Goal: Information Seeking & Learning: Learn about a topic

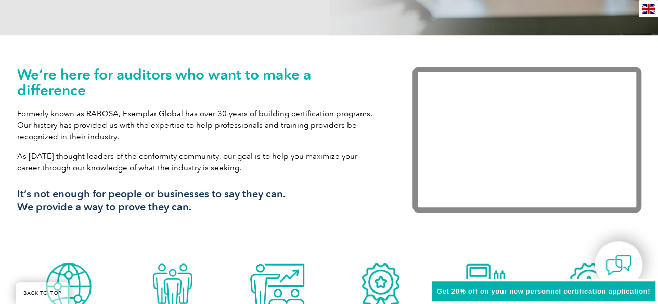
scroll to position [364, 0]
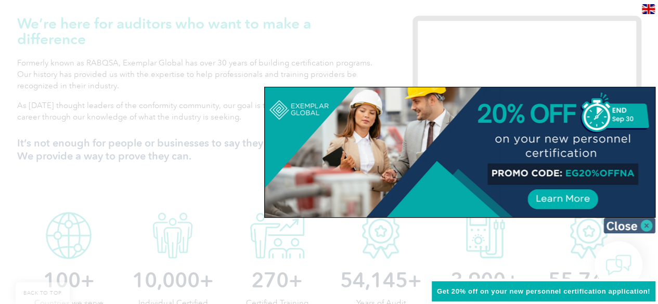
click at [646, 223] on img at bounding box center [630, 226] width 52 height 16
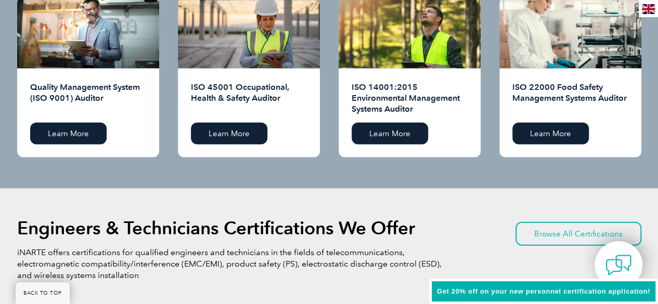
scroll to position [1041, 0]
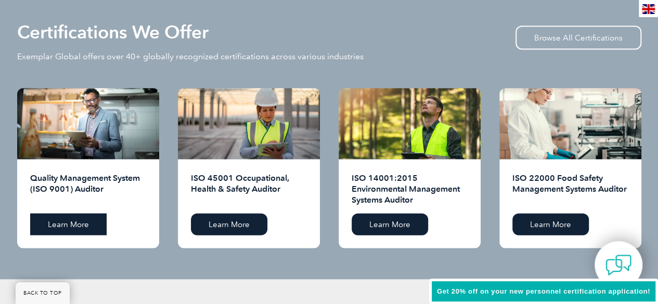
click at [76, 223] on link "Learn More" at bounding box center [68, 225] width 76 height 22
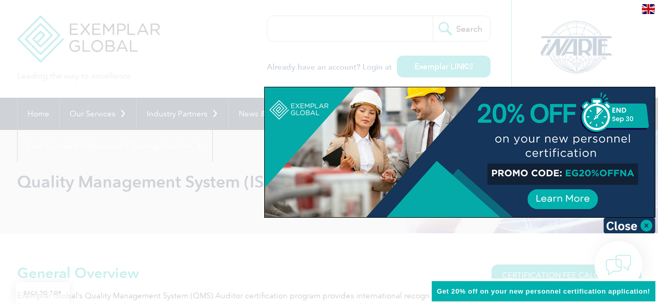
scroll to position [208, 0]
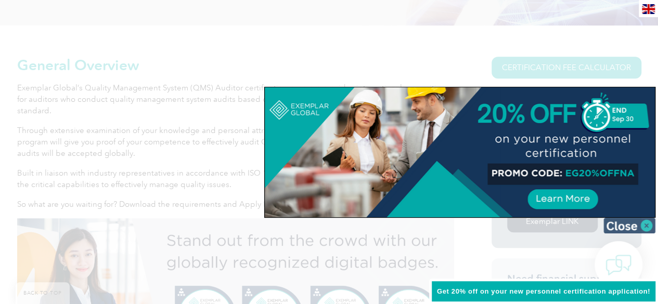
click at [646, 225] on img at bounding box center [630, 226] width 52 height 16
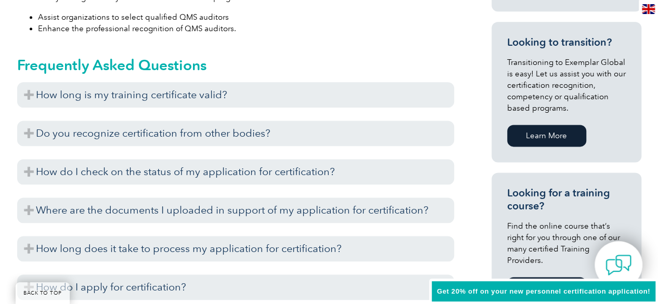
scroll to position [676, 0]
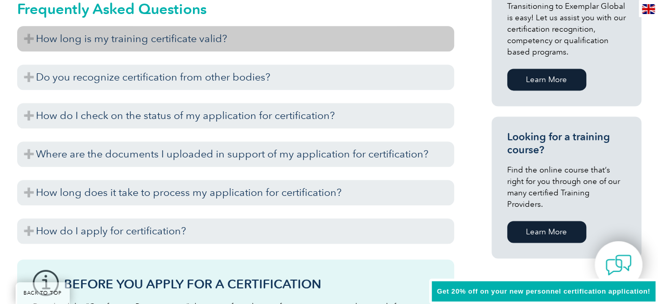
click at [33, 41] on h3 "How long is my training certificate valid?" at bounding box center [235, 38] width 437 height 25
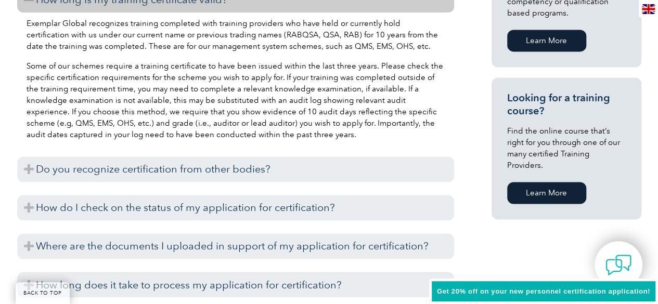
scroll to position [728, 0]
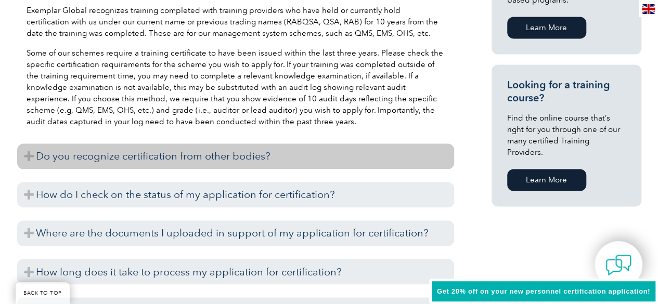
click at [24, 156] on h3 "Do you recognize certification from other bodies?" at bounding box center [235, 156] width 437 height 25
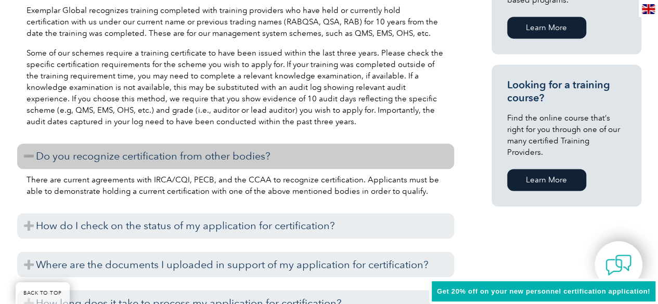
scroll to position [832, 0]
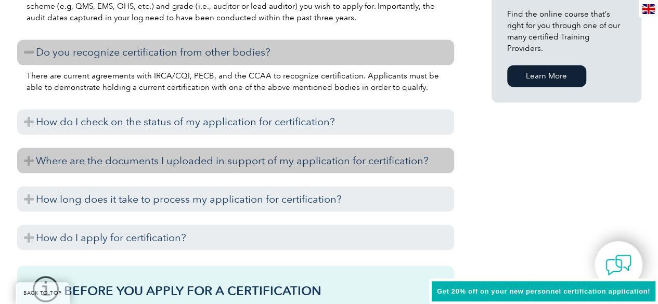
click at [32, 158] on h3 "Where are the documents I uploaded in support of my application for certificati…" at bounding box center [235, 160] width 437 height 25
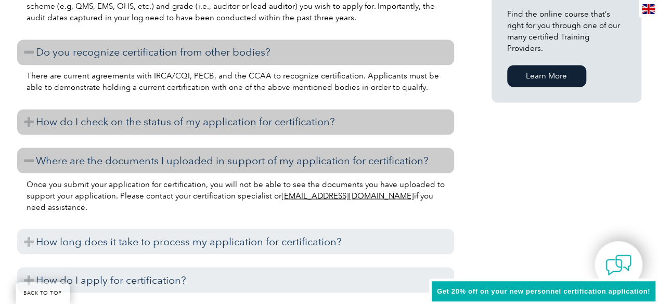
click at [26, 119] on h3 "How do I check on the status of my application for certification?" at bounding box center [235, 121] width 437 height 25
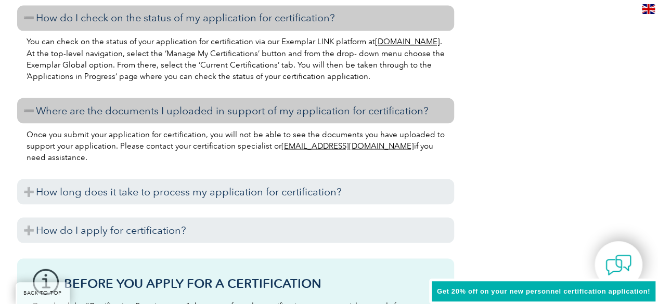
scroll to position [989, 0]
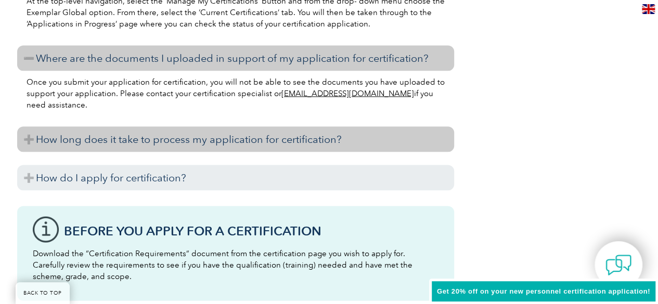
click at [27, 136] on h3 "How long does it take to process my application for certification?" at bounding box center [235, 139] width 437 height 25
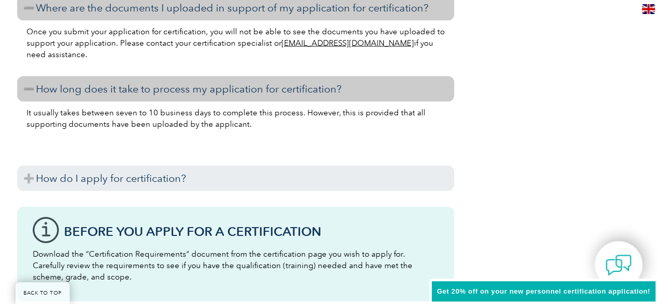
scroll to position [1041, 0]
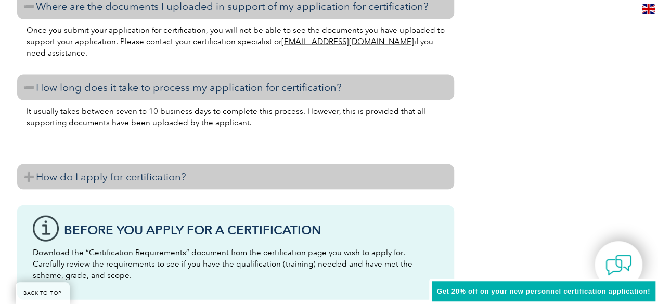
click at [29, 172] on h3 "How do I apply for certification?" at bounding box center [235, 176] width 437 height 25
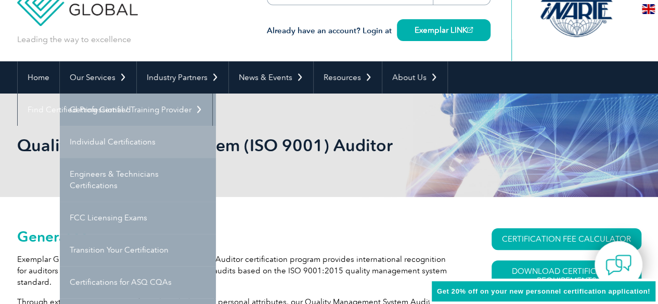
scroll to position [52, 0]
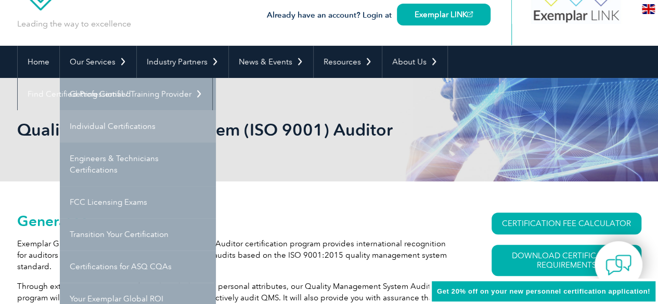
click at [111, 124] on link "Individual Certifications" at bounding box center [138, 126] width 156 height 32
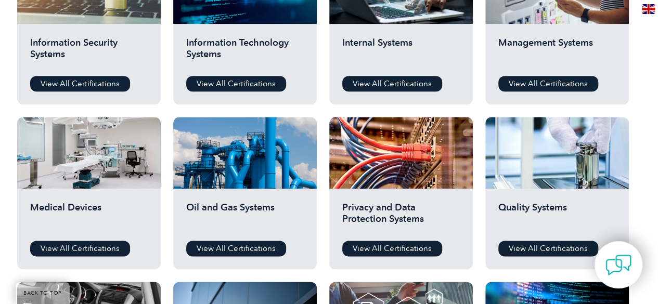
scroll to position [520, 0]
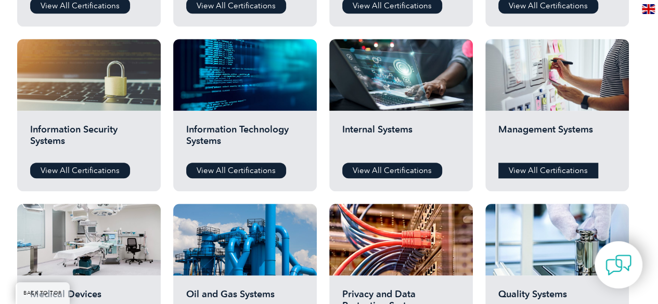
click at [550, 169] on link "View All Certifications" at bounding box center [548, 171] width 100 height 16
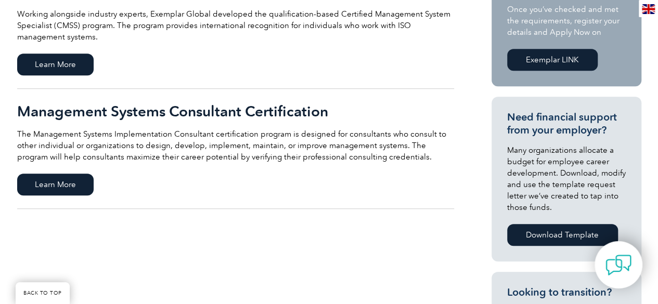
scroll to position [312, 0]
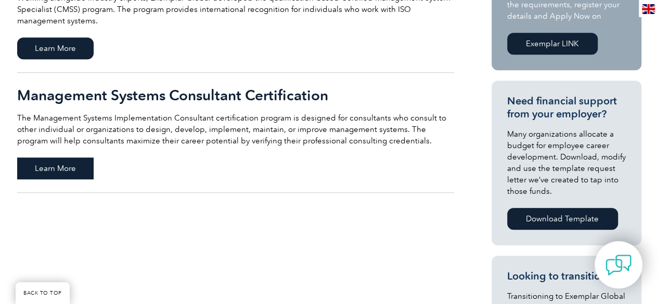
click at [61, 163] on span "Learn More" at bounding box center [55, 169] width 76 height 22
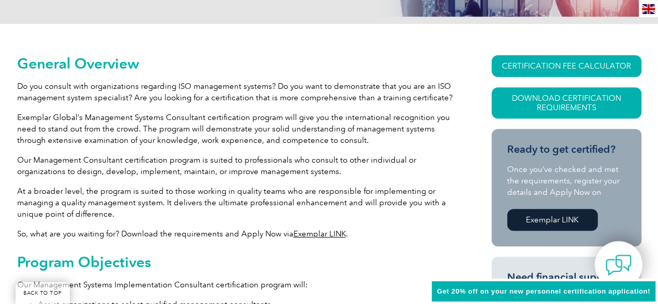
scroll to position [260, 0]
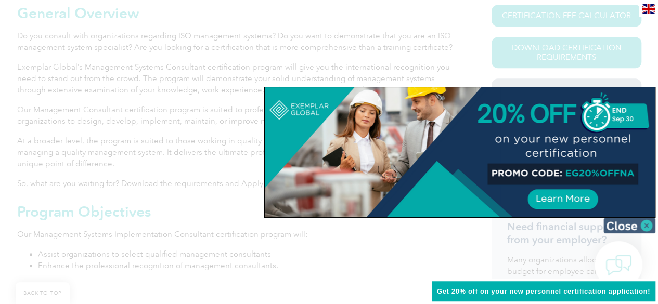
click at [645, 225] on img at bounding box center [630, 226] width 52 height 16
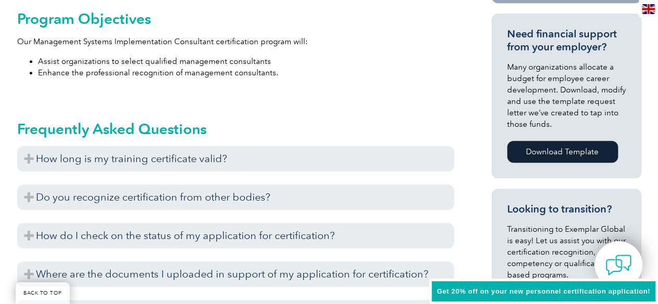
scroll to position [520, 0]
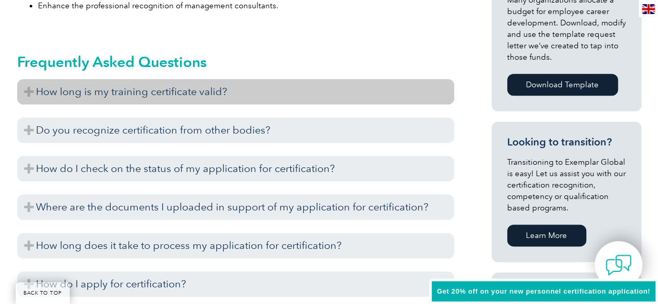
click at [23, 87] on h3 "How long is my training certificate valid?" at bounding box center [235, 91] width 437 height 25
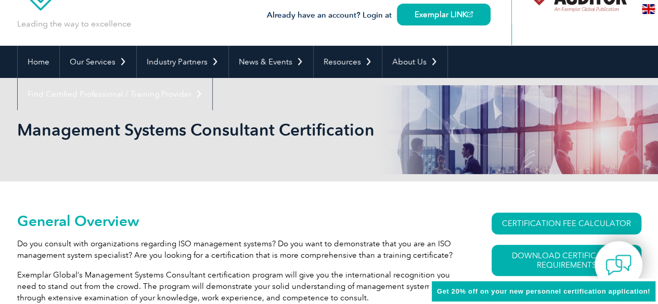
scroll to position [0, 0]
